Goal: Obtain resource: Download file/media

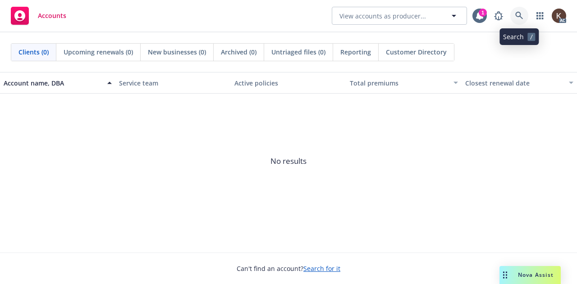
click at [522, 15] on icon at bounding box center [519, 16] width 8 height 8
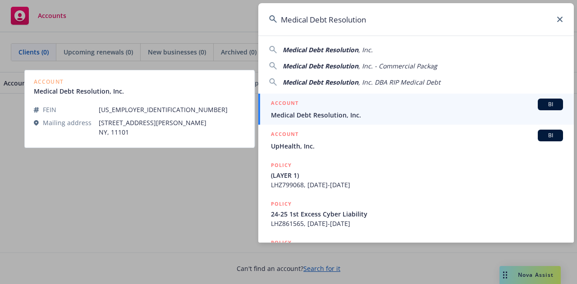
type input "Medical Debt Resolution"
click at [316, 118] on span "Medical Debt Resolution, Inc." at bounding box center [417, 114] width 292 height 9
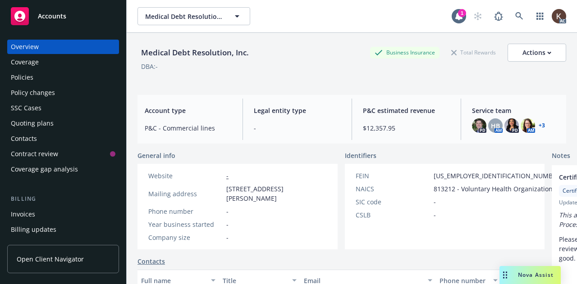
click at [43, 76] on div "Policies" at bounding box center [63, 77] width 105 height 14
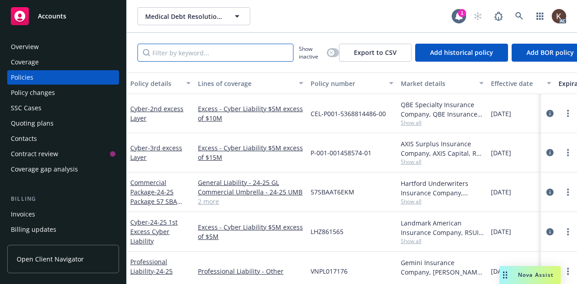
click at [206, 52] on input "Filter by keyword..." at bounding box center [215, 53] width 156 height 18
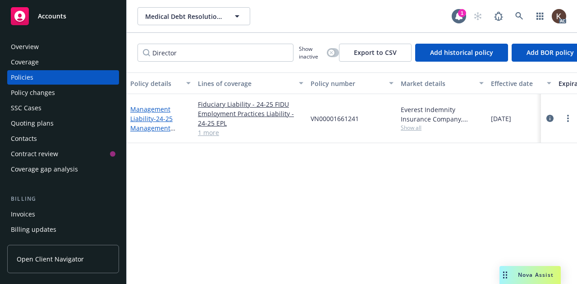
click at [150, 121] on link "Management Liability - 24-25 Management Liability $3m" at bounding box center [151, 123] width 42 height 37
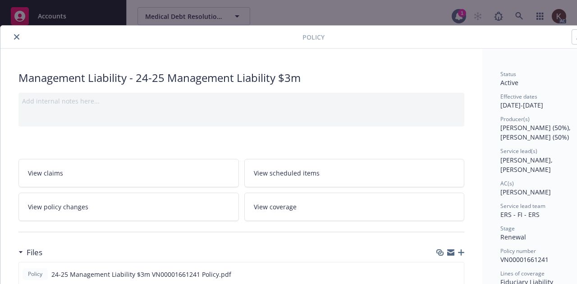
scroll to position [71, 0]
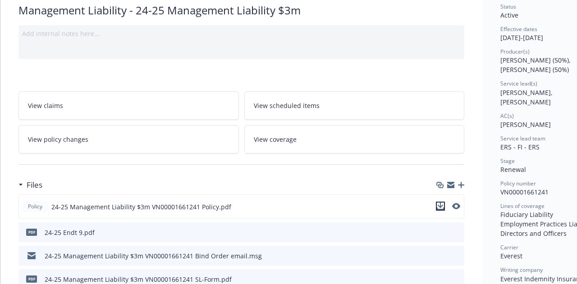
click at [442, 206] on icon "download file" at bounding box center [440, 206] width 7 height 7
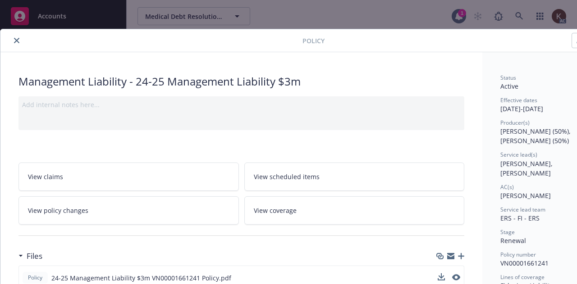
click at [16, 40] on icon "close" at bounding box center [16, 40] width 5 height 5
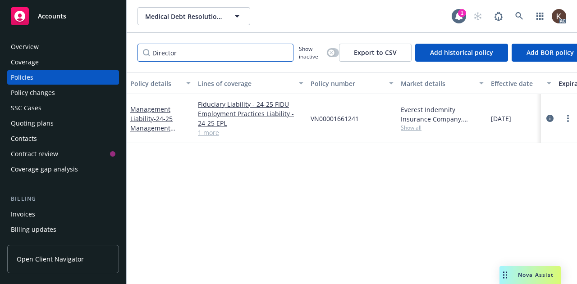
click at [212, 55] on input "Director" at bounding box center [215, 53] width 156 height 18
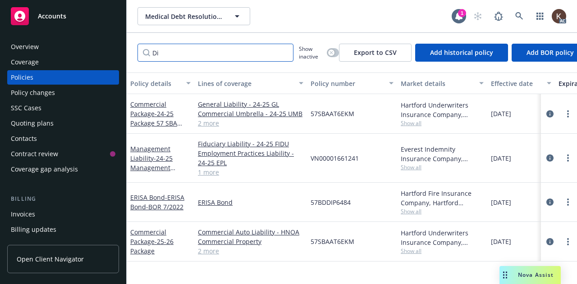
type input "D"
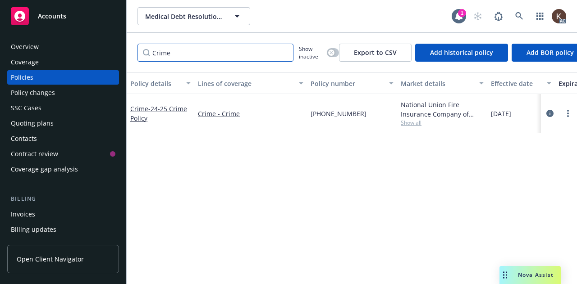
type input "Crime"
click at [164, 103] on div "Crime - 24-25 Crime Policy" at bounding box center [161, 113] width 68 height 39
click at [151, 108] on span "- 24-25 Crime Policy" at bounding box center [158, 114] width 57 height 18
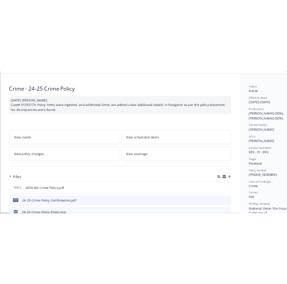
scroll to position [48, 0]
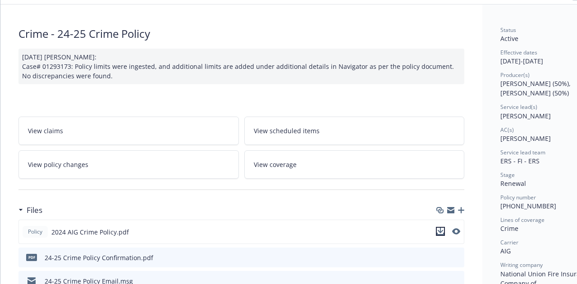
click at [442, 232] on icon "download file" at bounding box center [440, 231] width 7 height 7
